Goal: Information Seeking & Learning: Understand process/instructions

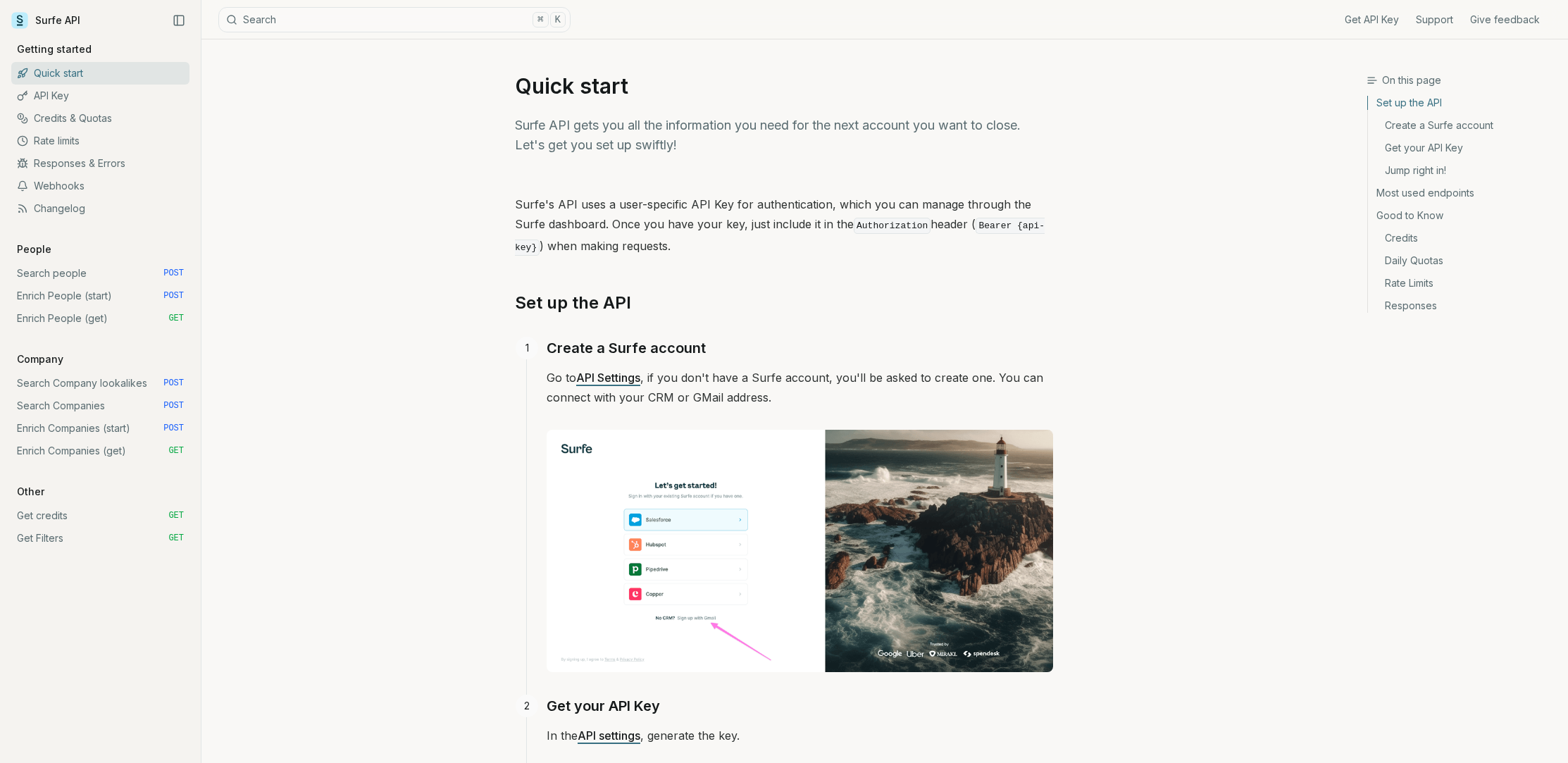
click at [36, 406] on link "Search Companies POST" at bounding box center [100, 406] width 178 height 23
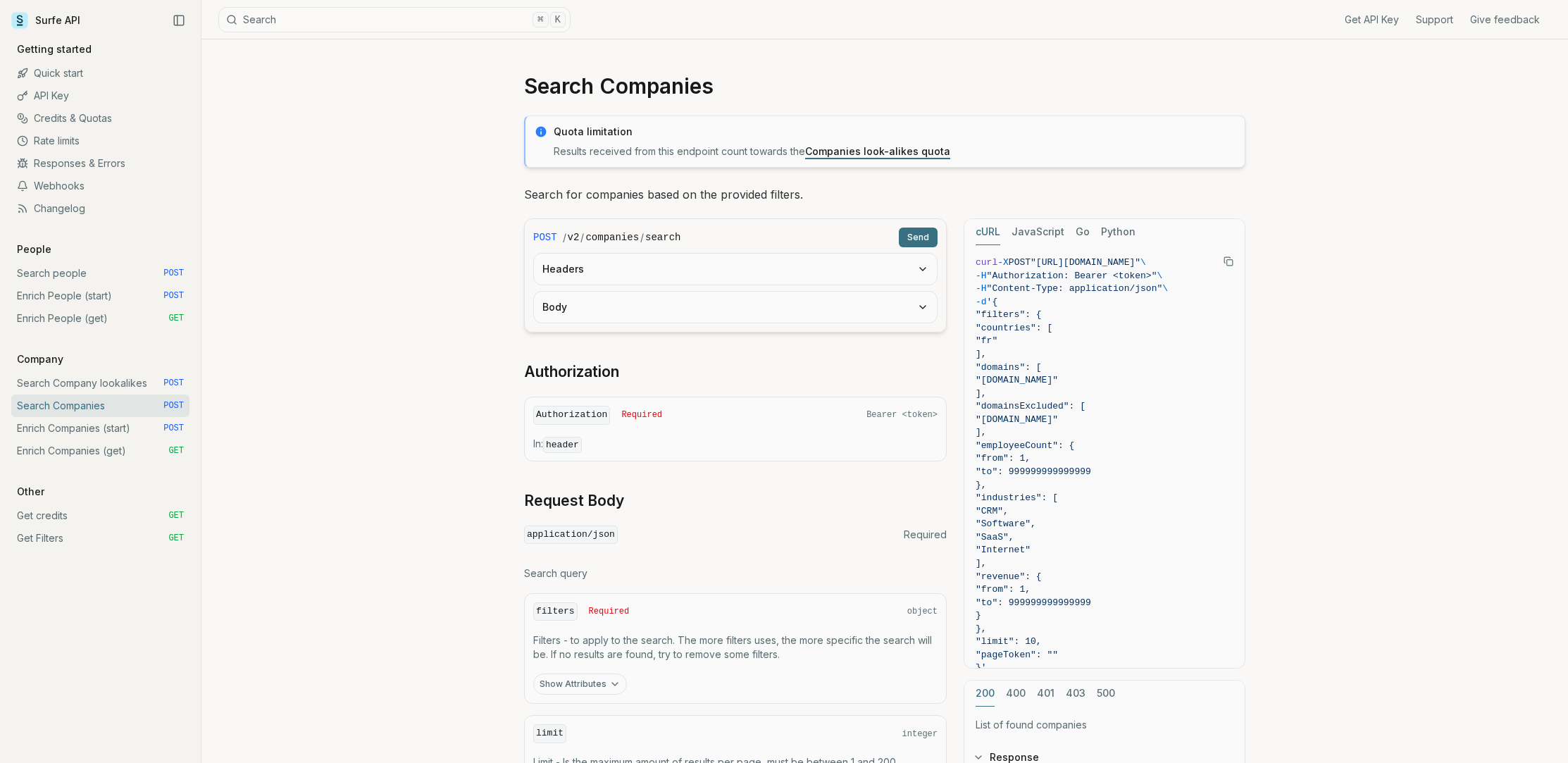
click at [859, 151] on link "Companies look-alikes quota" at bounding box center [878, 151] width 145 height 12
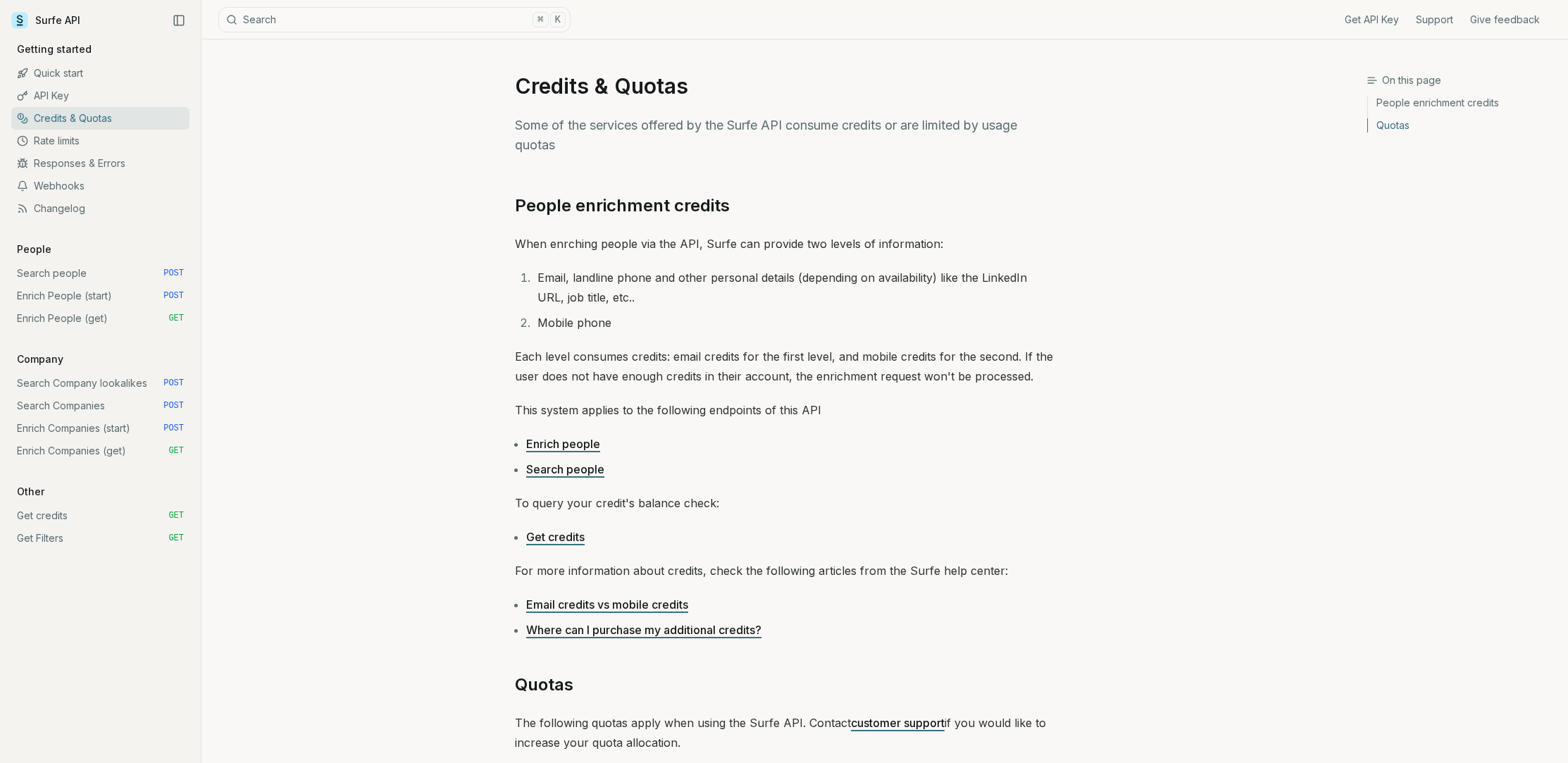
scroll to position [462, 0]
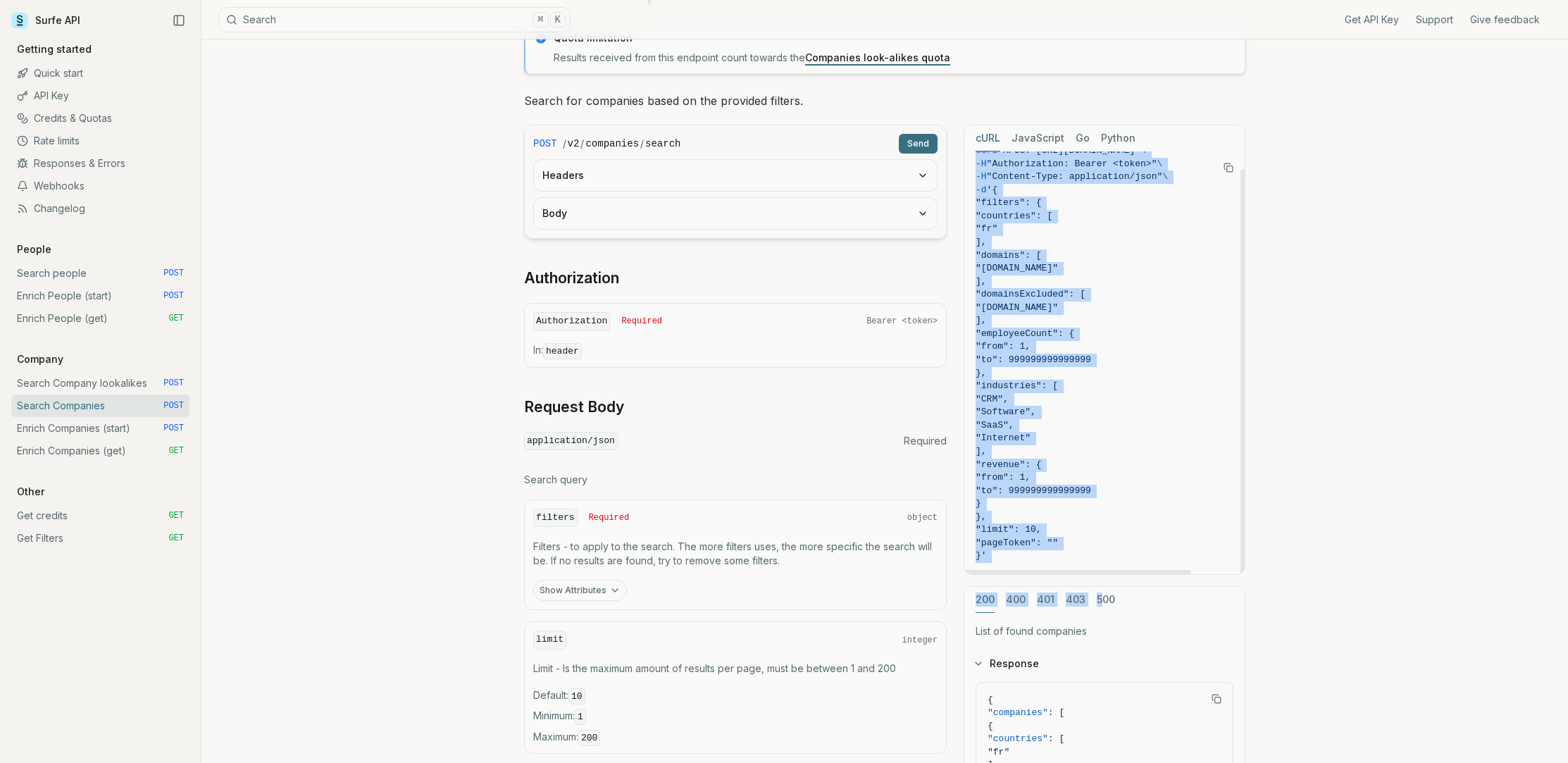
scroll to position [141, 0]
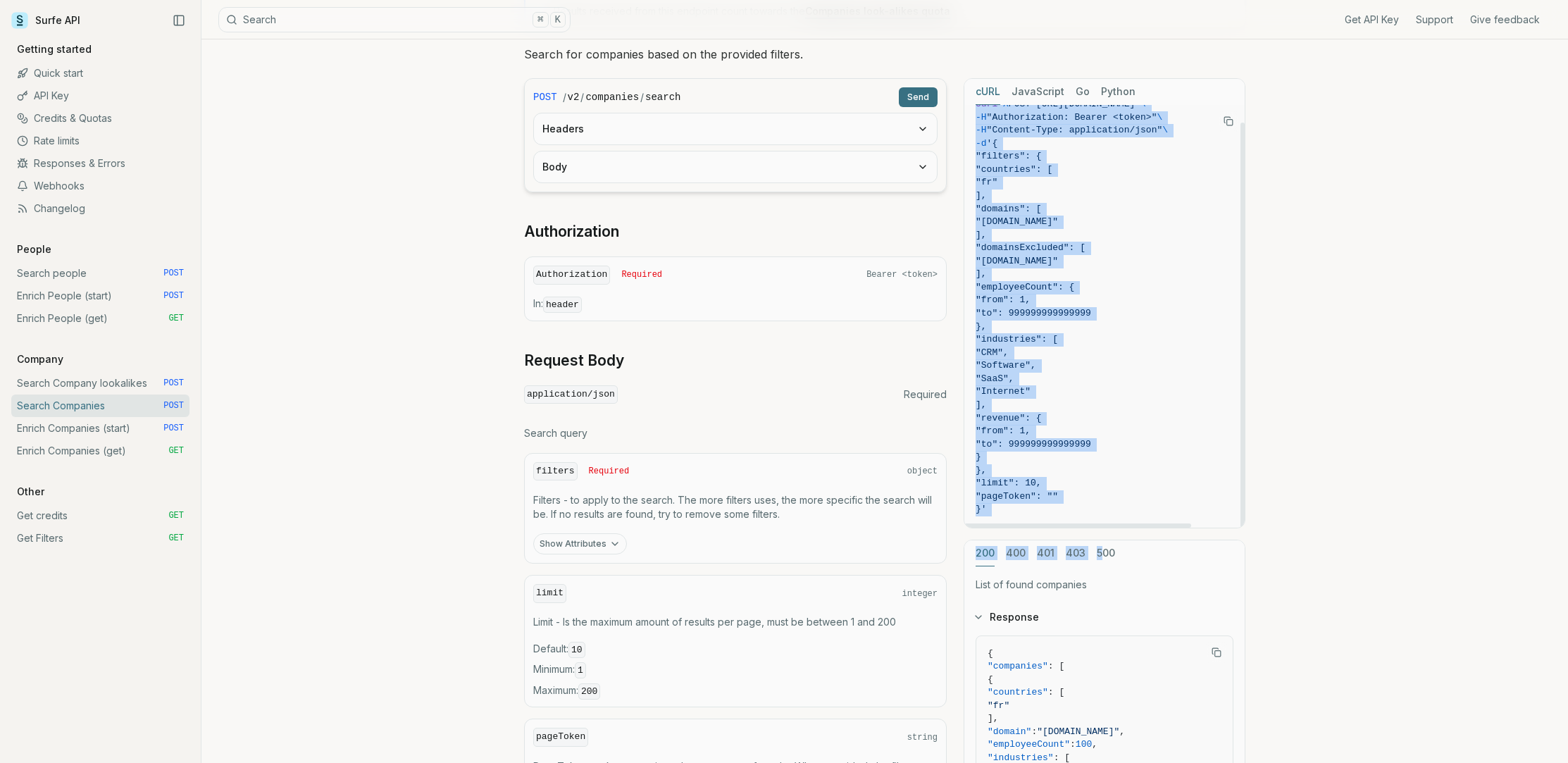
drag, startPoint x: 975, startPoint y: 260, endPoint x: 1032, endPoint y: 513, distance: 259.3
click at [1032, 513] on code "curl -X POST "[URL][DOMAIN_NAME]" \ -H "Authorization: Bearer <token>" \ -H "Co…" at bounding box center [1105, 307] width 258 height 418
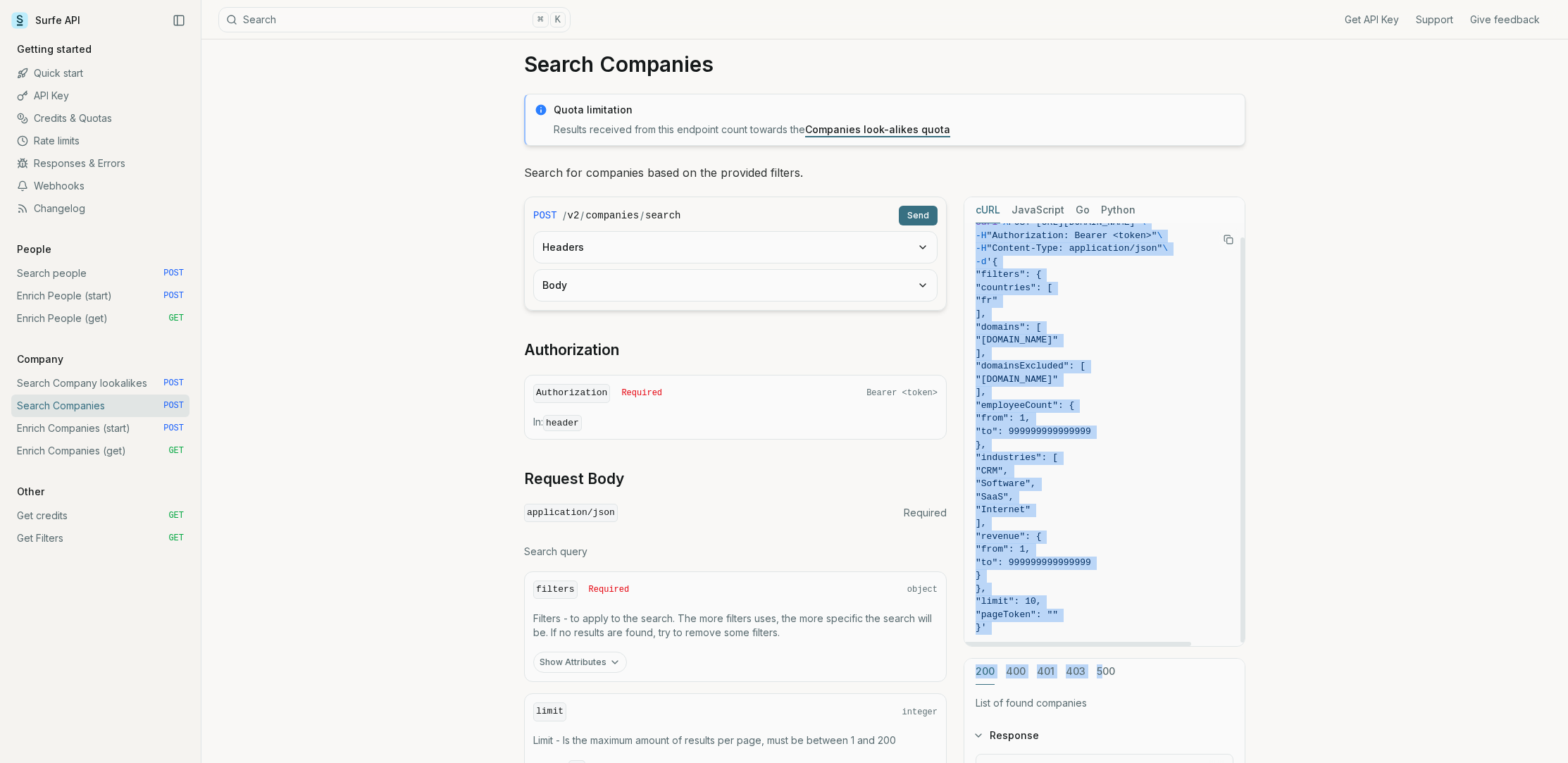
scroll to position [0, 0]
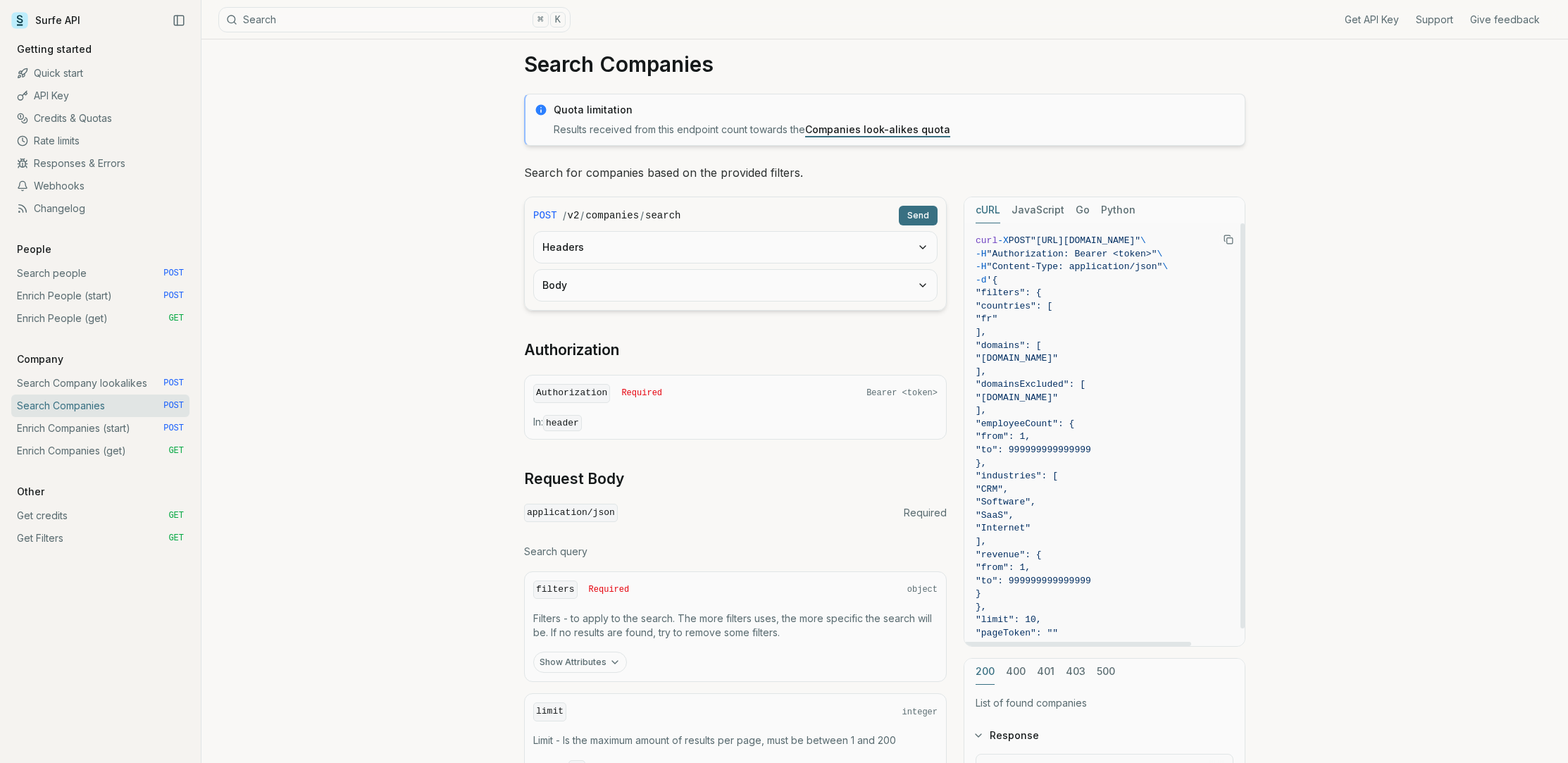
click at [779, 506] on div "application/json Required" at bounding box center [735, 513] width 423 height 19
